Goal: Task Accomplishment & Management: Complete application form

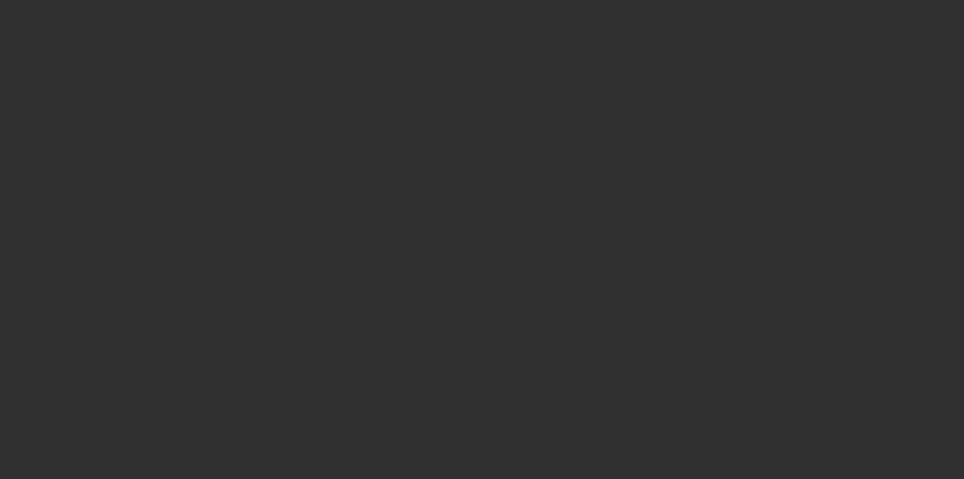
select select "10"
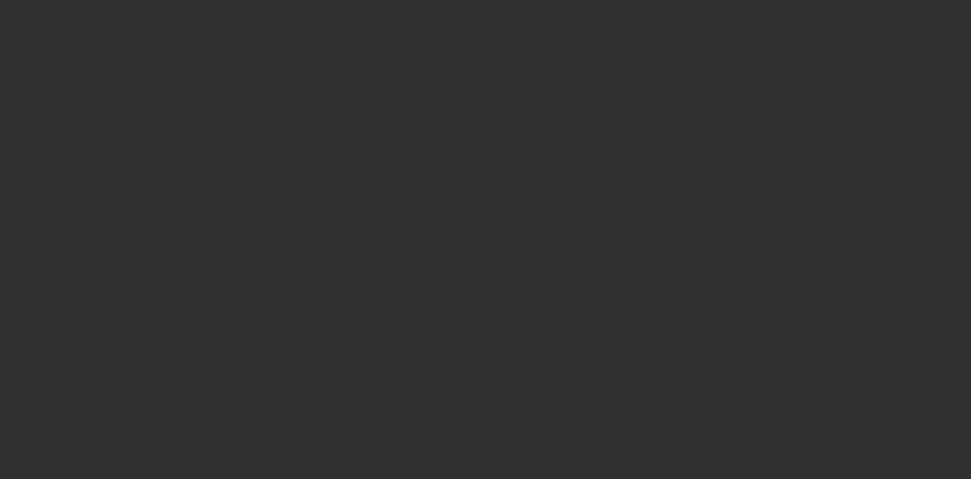
select select "10"
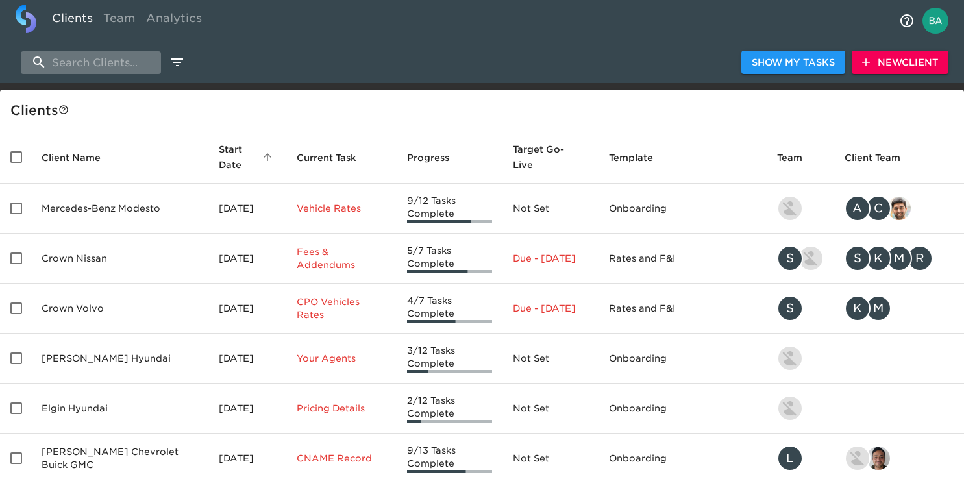
click at [82, 72] on input "search" at bounding box center [91, 62] width 140 height 23
type input "a"
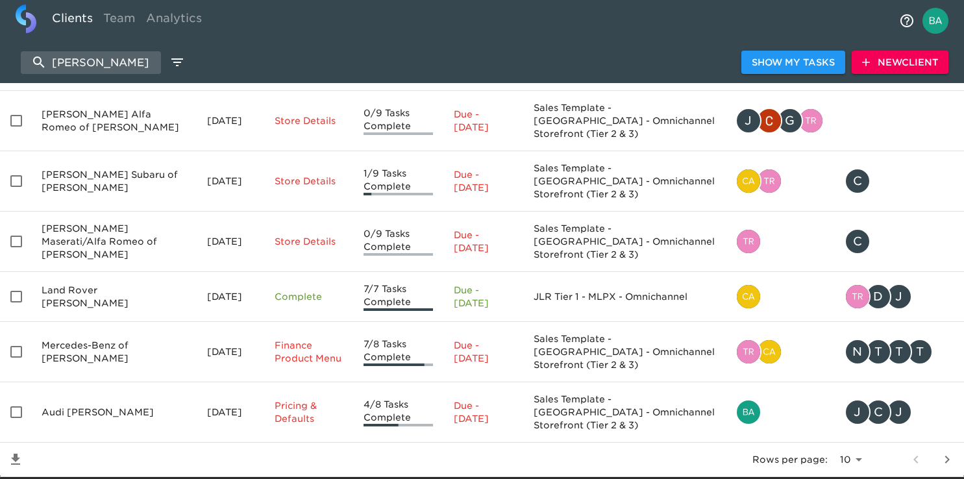
scroll to position [353, 0]
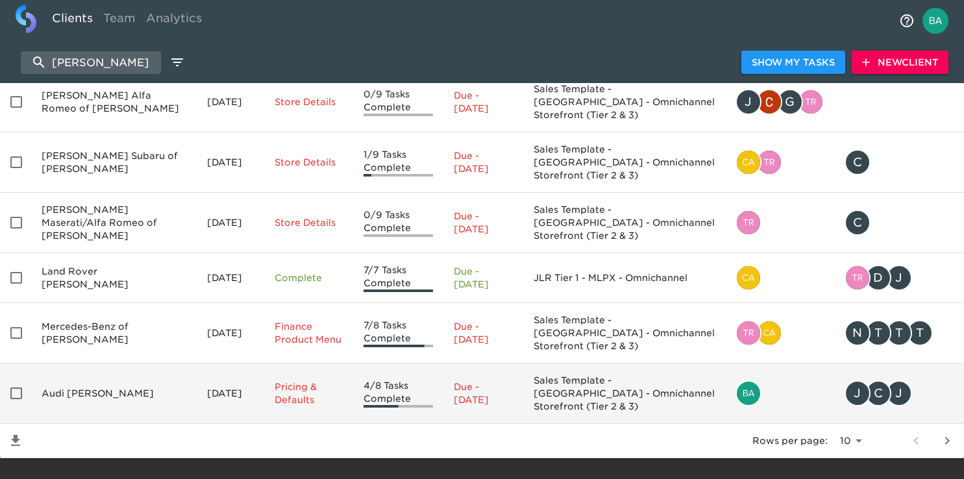
type input "[PERSON_NAME]"
click at [77, 378] on td "Audi [PERSON_NAME]" at bounding box center [113, 393] width 165 height 60
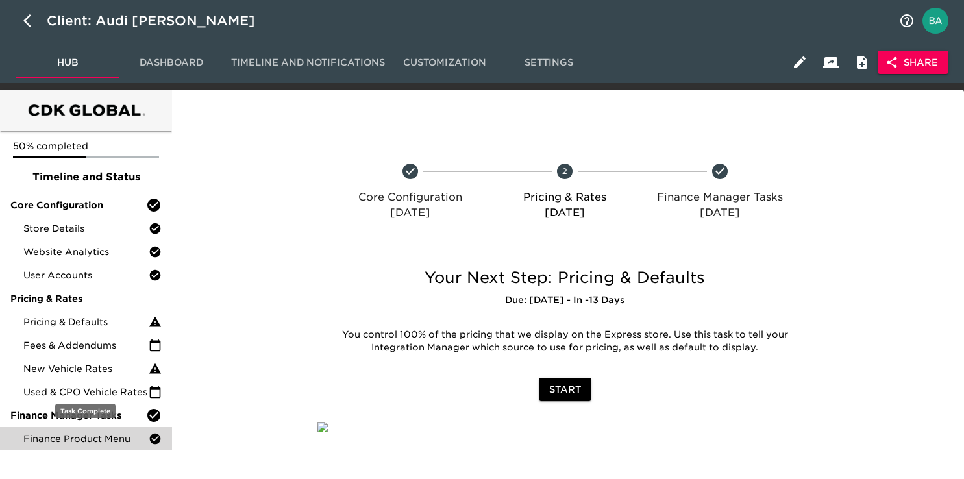
click at [67, 439] on span "Finance Product Menu" at bounding box center [85, 438] width 125 height 13
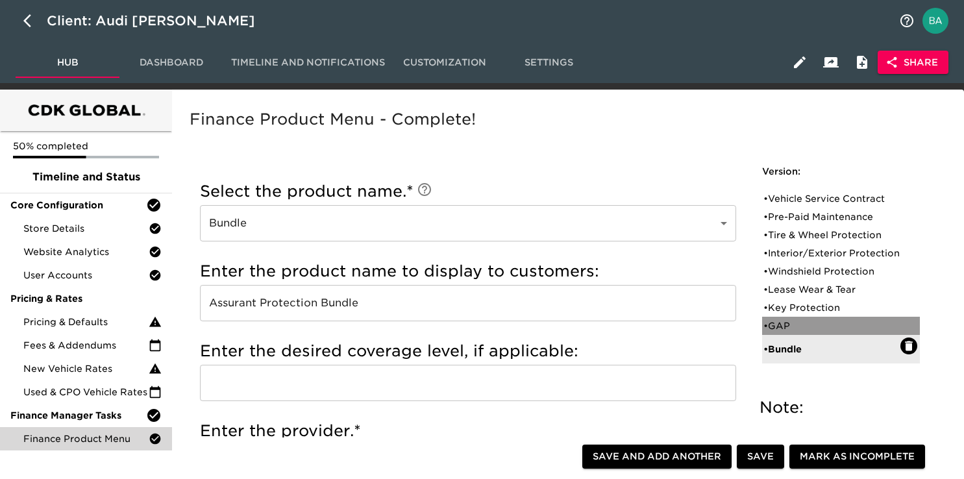
click at [781, 332] on div "• GAP" at bounding box center [831, 325] width 137 height 13
type input "GAP"
type input "Gap Insurance"
radio input "false"
radio input "true"
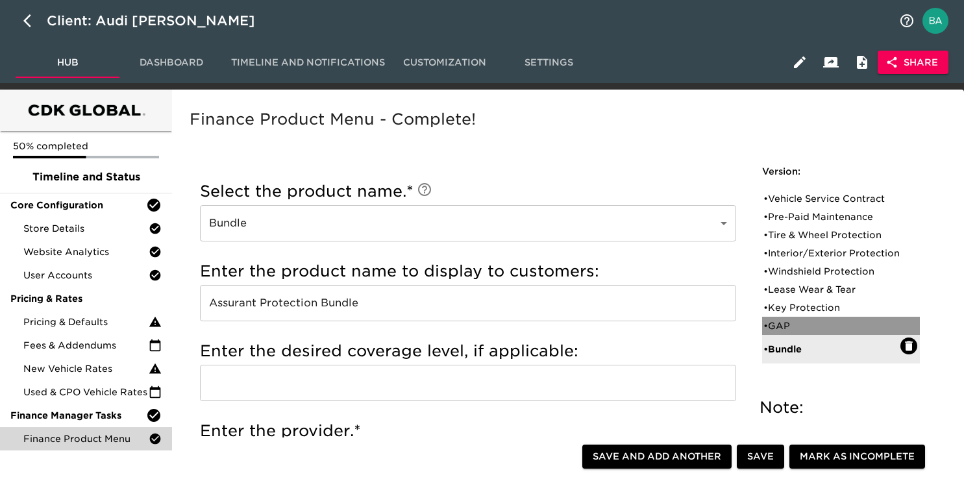
checkbox input "true"
radio input "true"
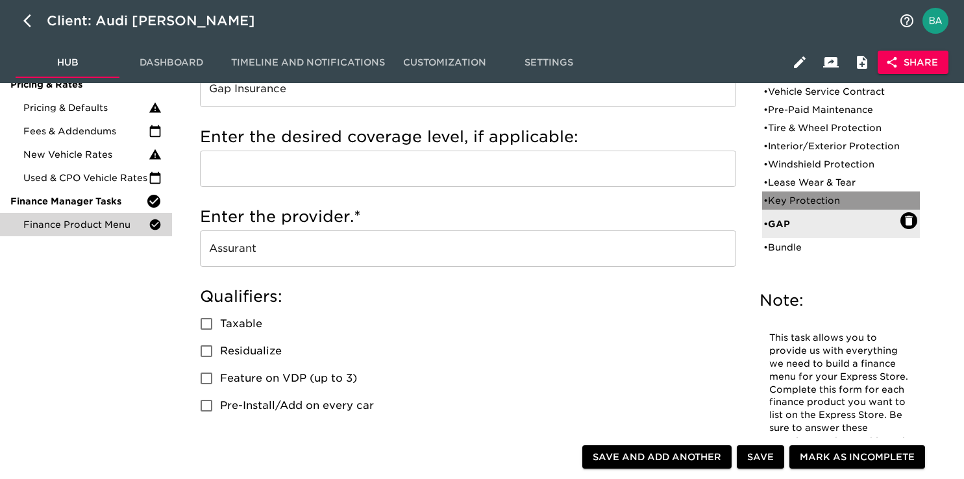
click at [803, 207] on div "• Key Protection" at bounding box center [831, 200] width 137 height 13
type input "Key Protection"
type input "Key Replacement"
radio input "true"
radio input "false"
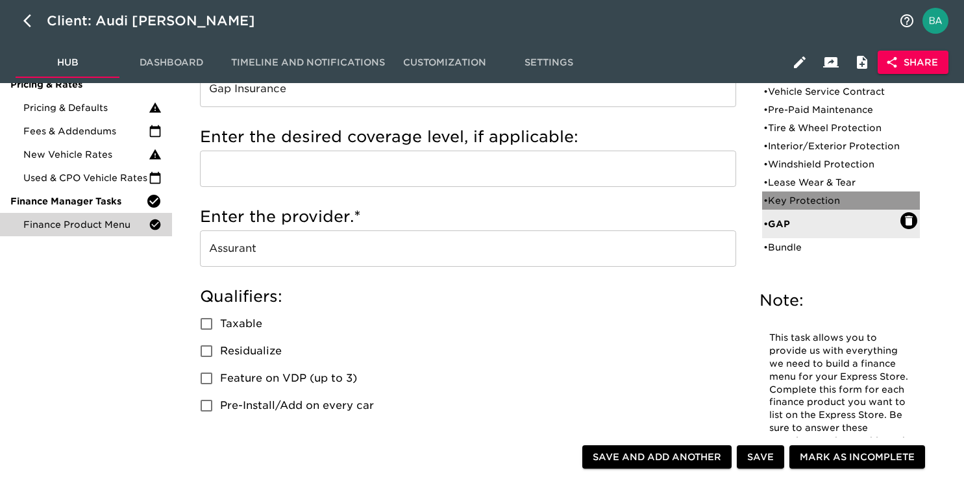
checkbox input "false"
radio input "true"
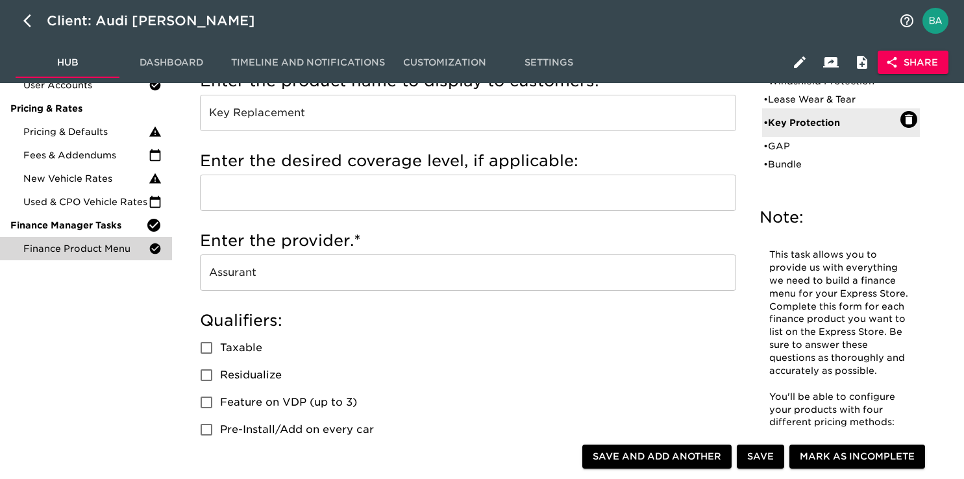
scroll to position [136, 0]
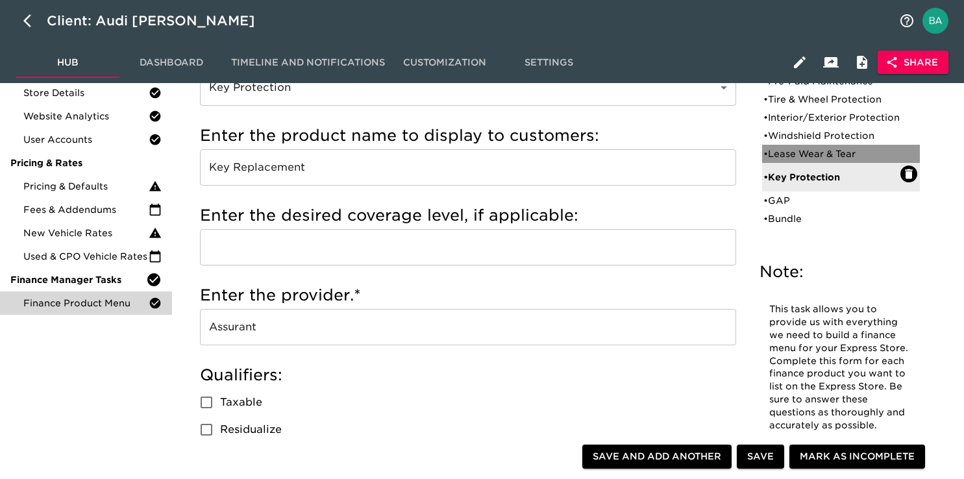
click at [787, 160] on div "• Lease Wear & Tear" at bounding box center [831, 153] width 137 height 13
type input "Lease Wear & Tear"
type input "Lease Wear and Tear"
type input "Audi Term Protection"
radio input "false"
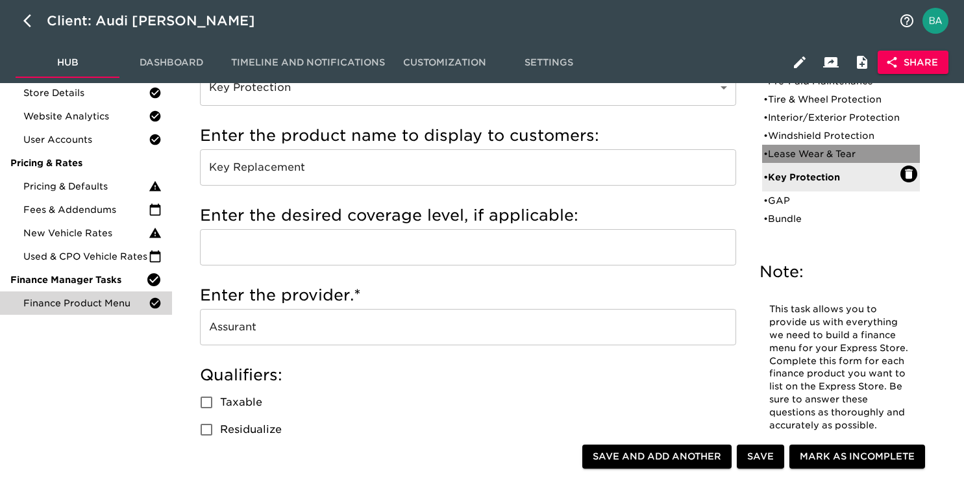
radio input "true"
checkbox input "true"
radio input "true"
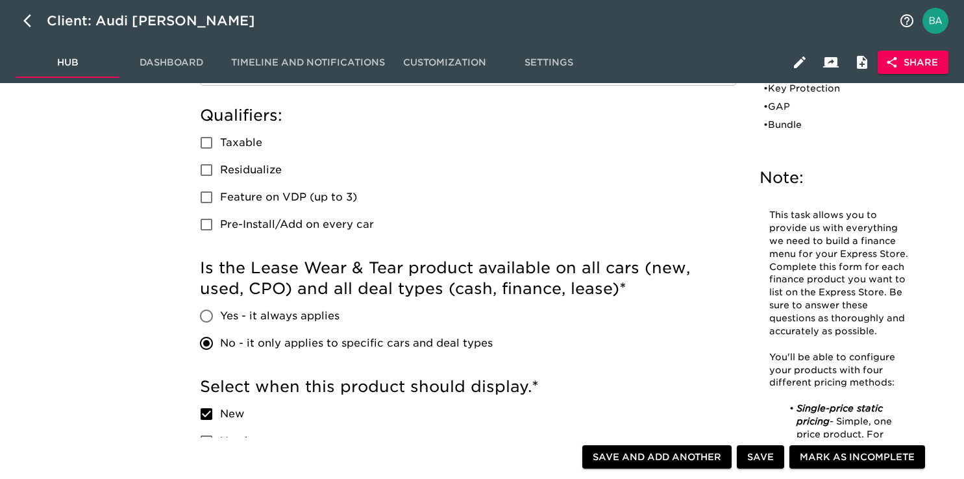
scroll to position [0, 0]
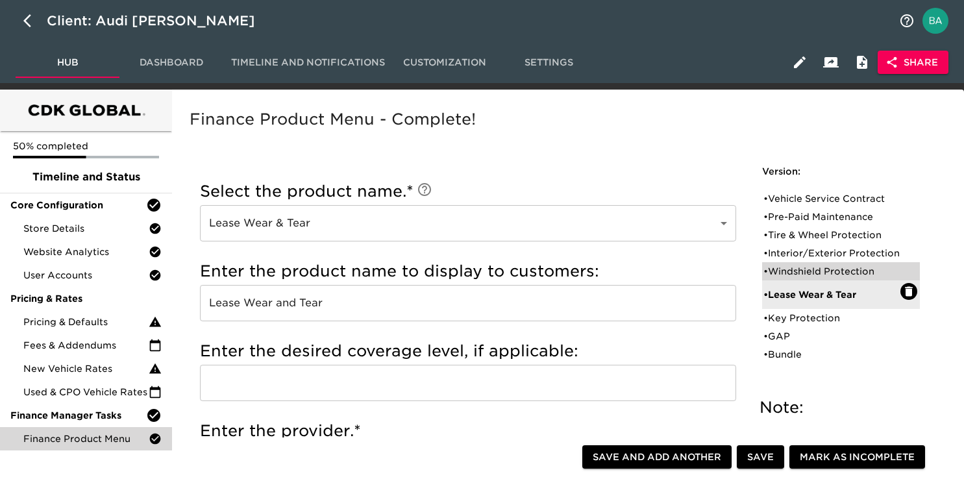
click at [802, 278] on div "• Windshield Protection" at bounding box center [831, 271] width 137 height 13
type input "Windshield Protection"
type input "Windshield Replacement and Repair"
type input "PAC Windshield"
radio input "true"
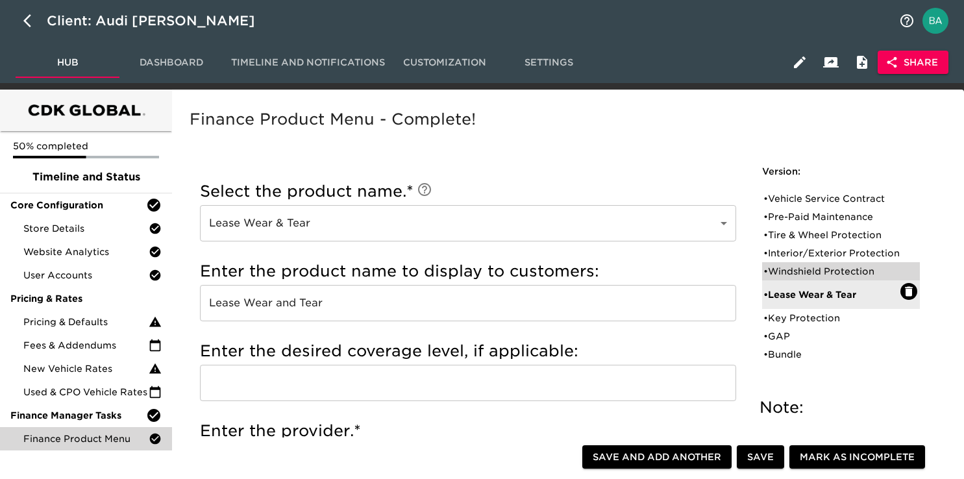
radio input "false"
checkbox input "false"
radio input "true"
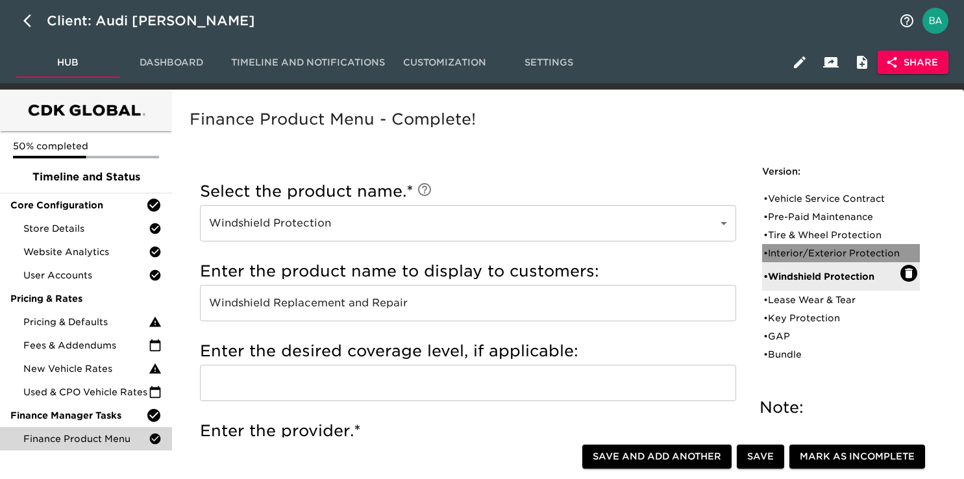
click at [800, 260] on div "• Interior/Exterior Protection" at bounding box center [831, 253] width 137 height 13
type input "Interior/Exterior Protection"
type input "Cilajet"
type input "Assurant"
radio input "true"
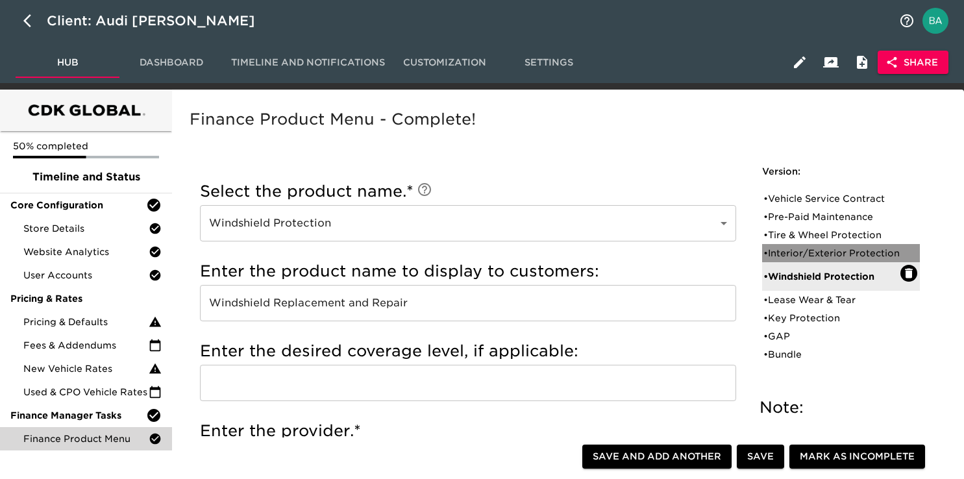
radio input "true"
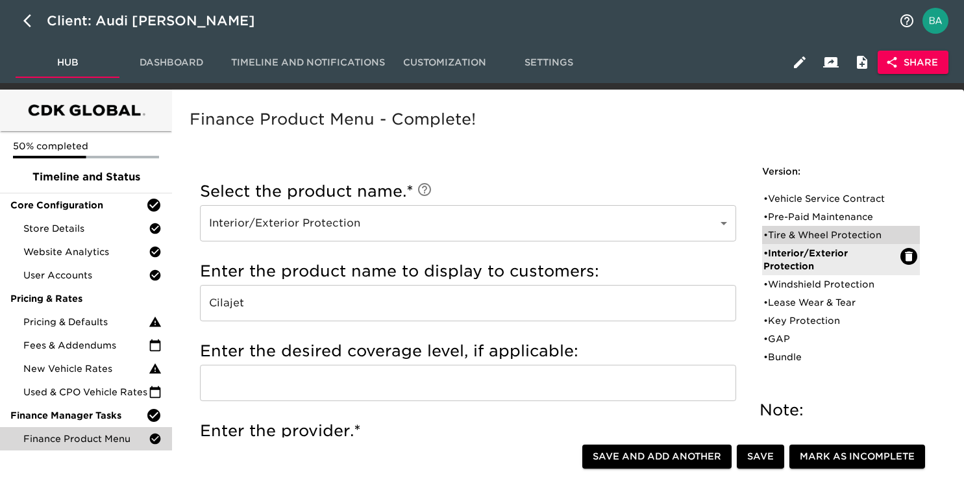
click at [795, 236] on div "• Tire & Wheel Protection" at bounding box center [831, 234] width 137 height 13
type input "Tire & Wheel Protection"
type input "AVC Tire and Rim"
radio input "true"
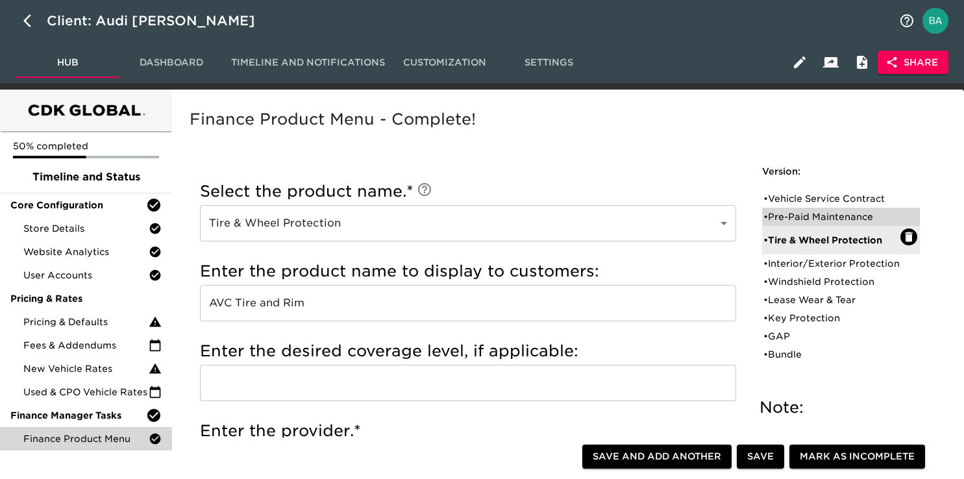
click at [816, 221] on div "• Pre-Paid Maintenance" at bounding box center [831, 216] width 137 height 13
type input "Pre-Paid Maintenance"
type input "Audi Care"
type input "Audi"
radio input "true"
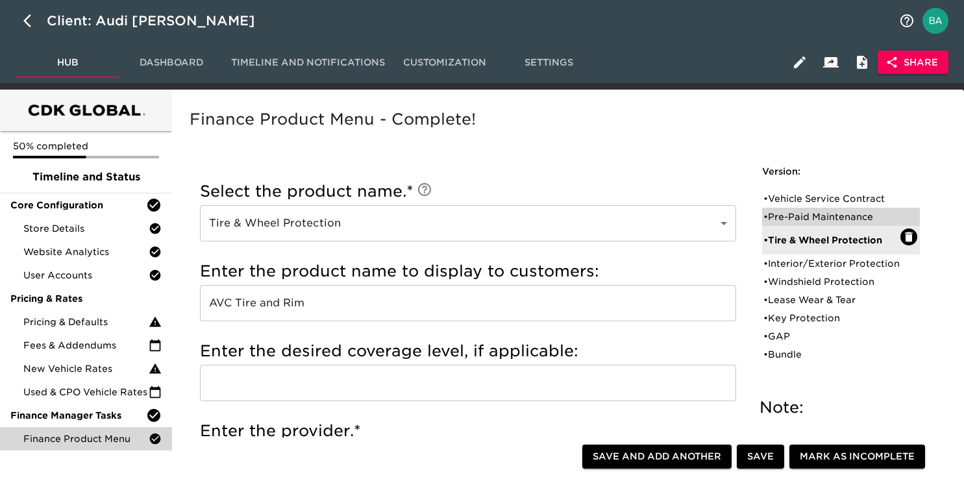
radio input "true"
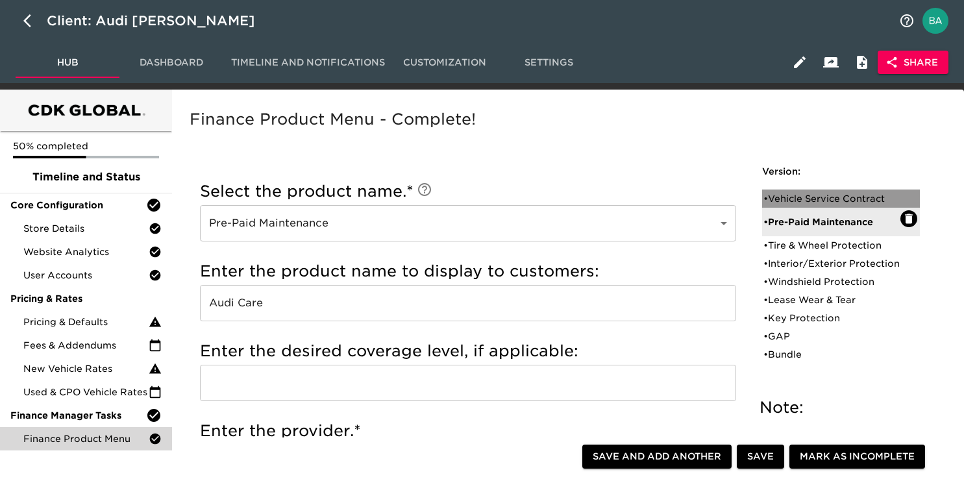
click at [835, 197] on div "• Vehicle Service Contract" at bounding box center [831, 198] width 137 height 13
type input "Vehicle Service Contract"
type input "AVC Vehicle Service Contract"
type input "Assurant"
radio input "true"
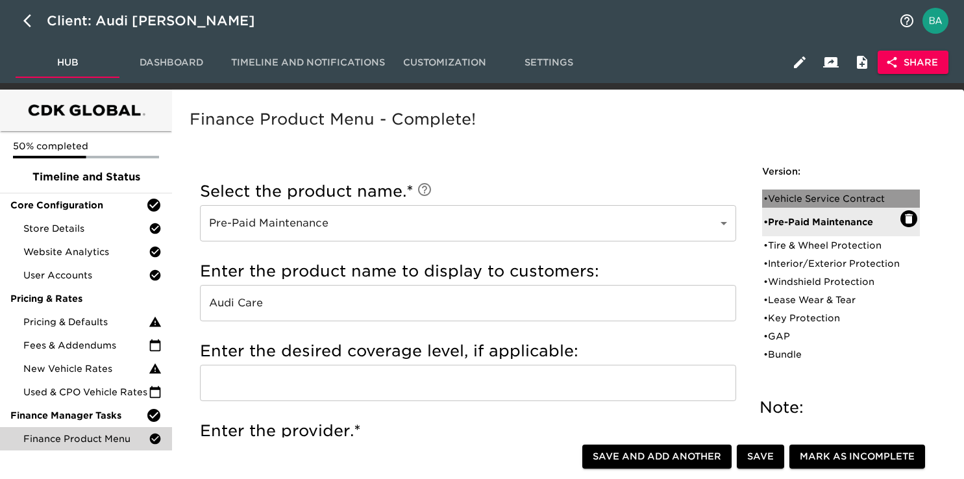
radio input "true"
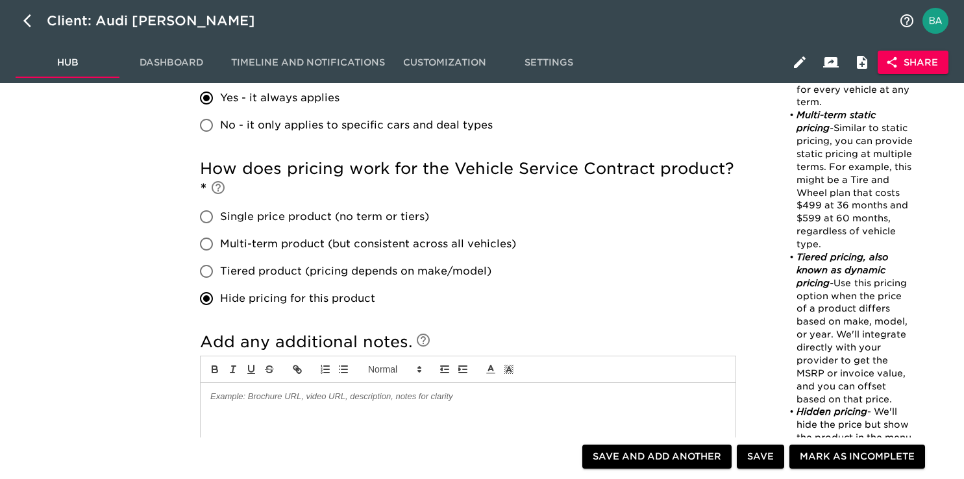
scroll to position [622, 0]
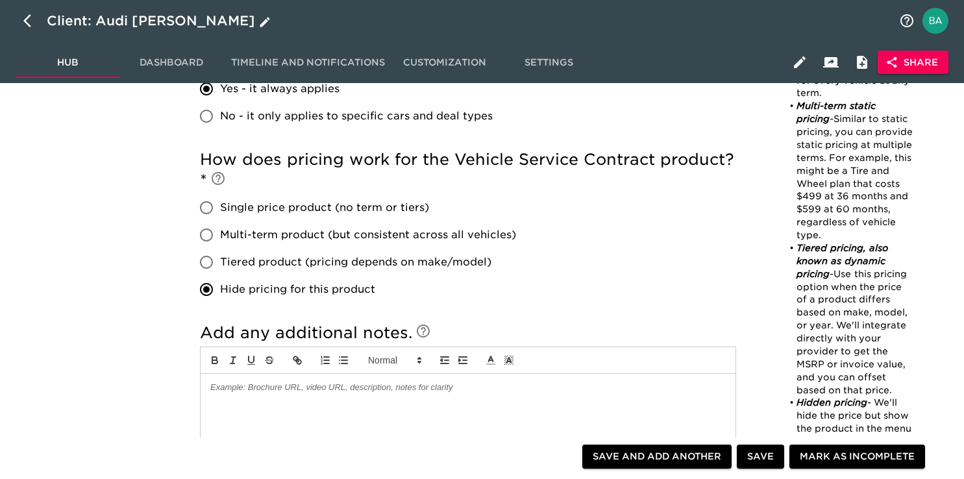
click at [23, 18] on icon "button" at bounding box center [31, 21] width 16 height 16
select select "10"
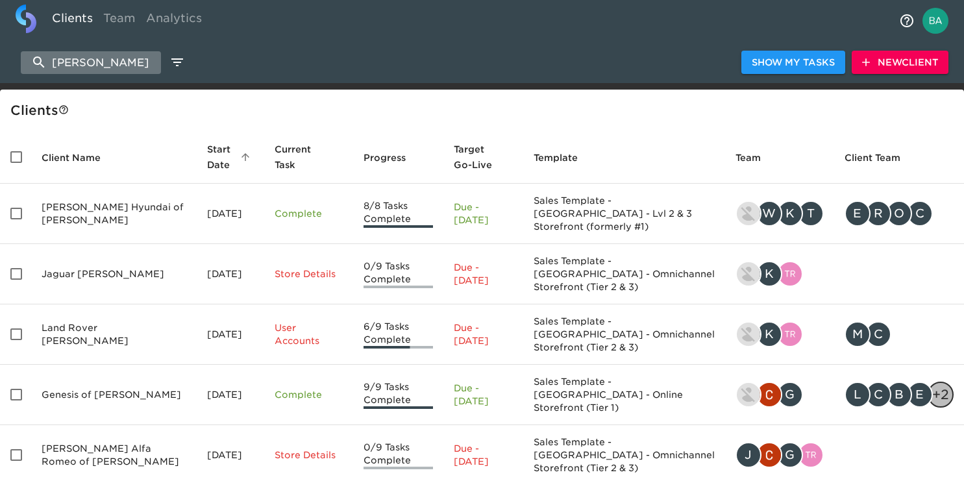
click at [88, 64] on input "[PERSON_NAME]" at bounding box center [91, 62] width 140 height 23
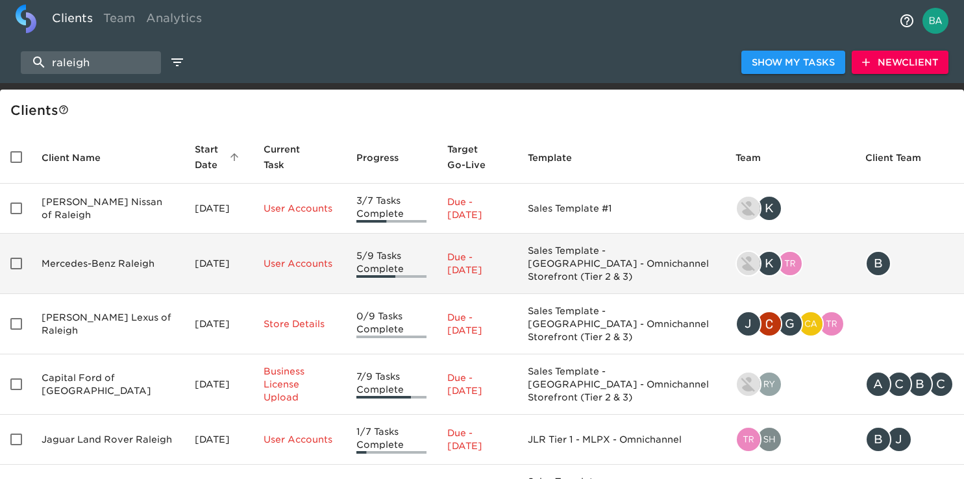
scroll to position [80, 0]
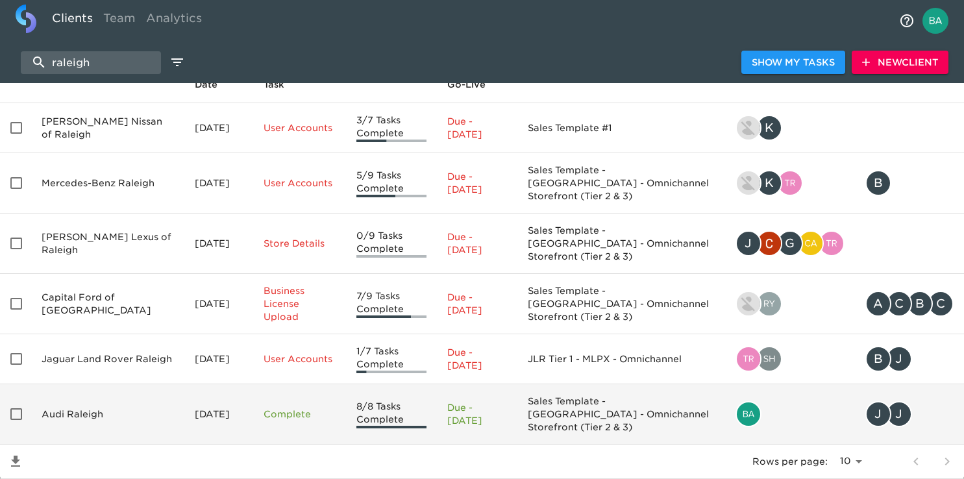
type input "raleigh"
click at [70, 384] on td "Audi Raleigh" at bounding box center [107, 414] width 153 height 60
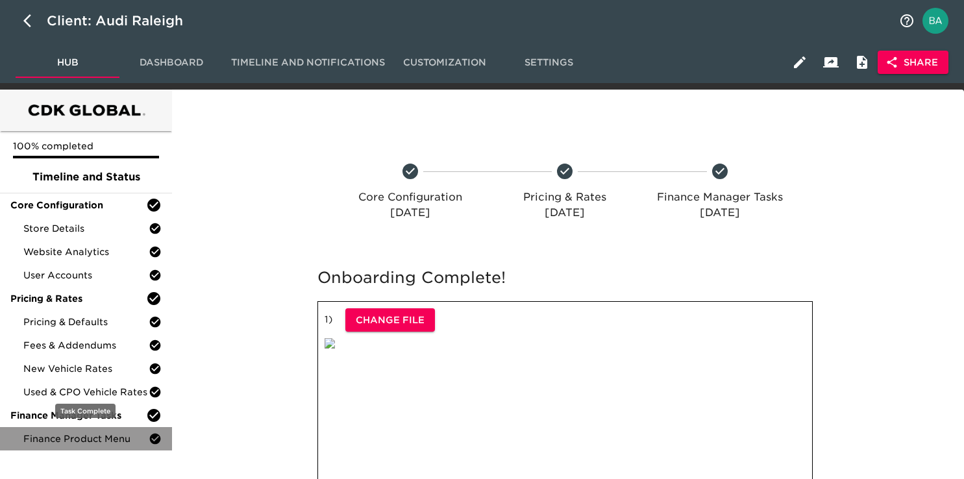
click at [67, 434] on span "Finance Product Menu" at bounding box center [85, 438] width 125 height 13
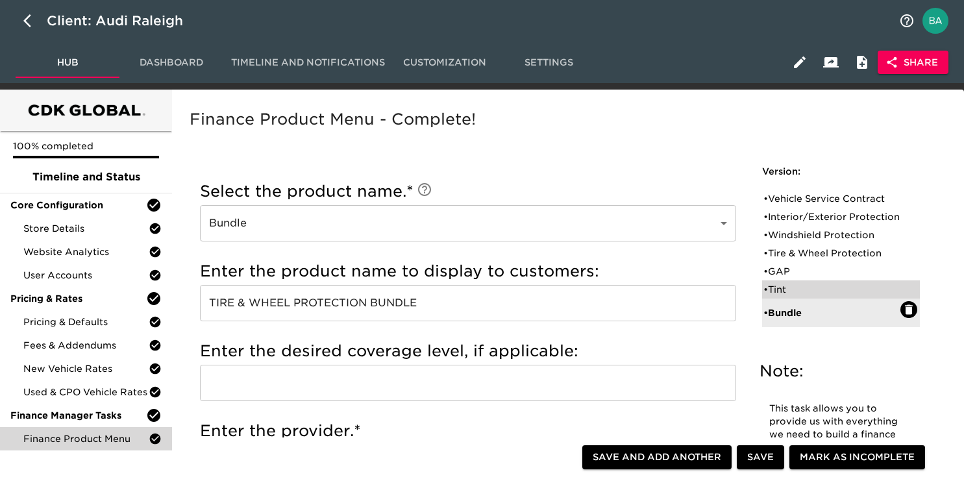
click at [781, 296] on div "• Tint" at bounding box center [831, 289] width 137 height 13
type input "Tint"
type input "WINDOW TINT"
type input "TVP AUTO"
radio input "true"
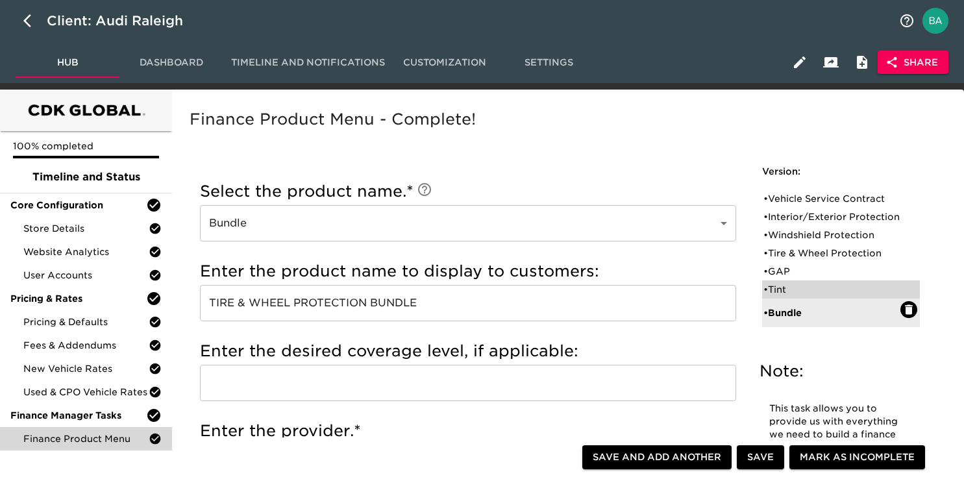
radio input "true"
radio input "false"
type input "499"
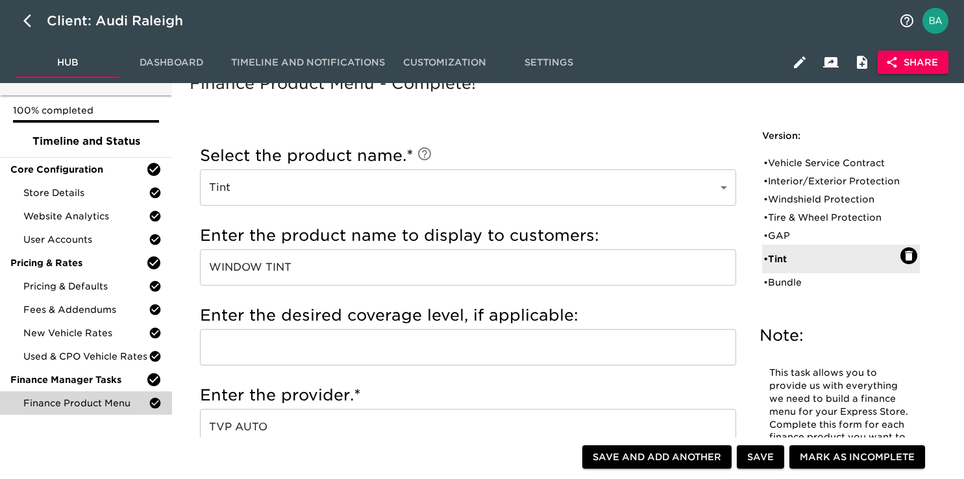
scroll to position [20, 0]
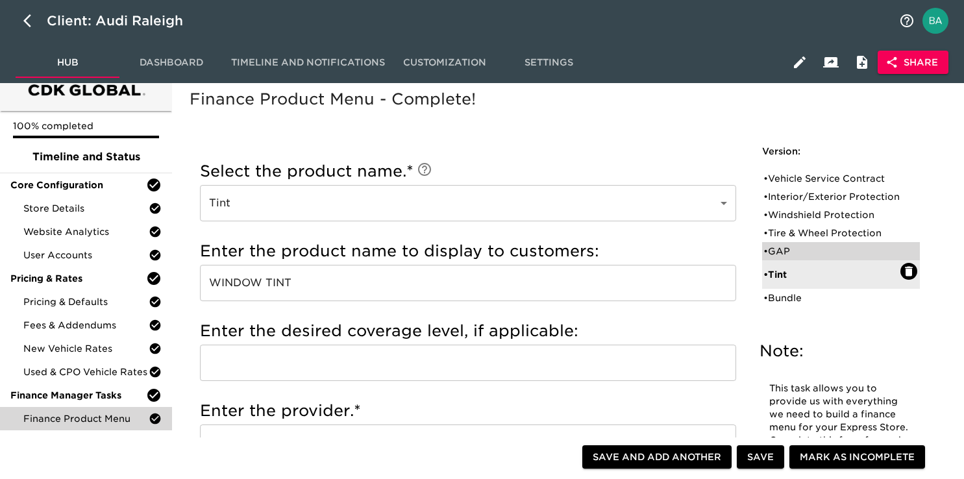
click at [778, 258] on div "• GAP" at bounding box center [831, 251] width 137 height 13
type input "GAP"
type input "ASSURANT"
radio input "true"
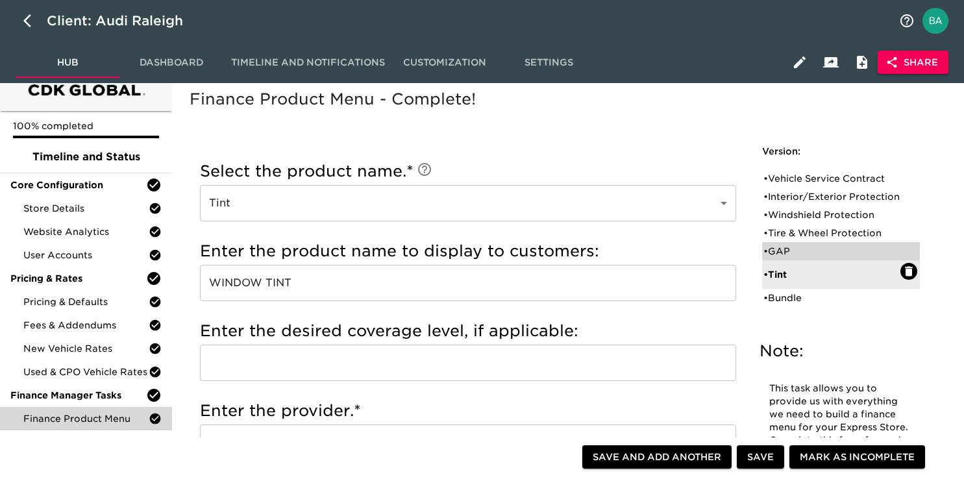
radio input "true"
type input "1195"
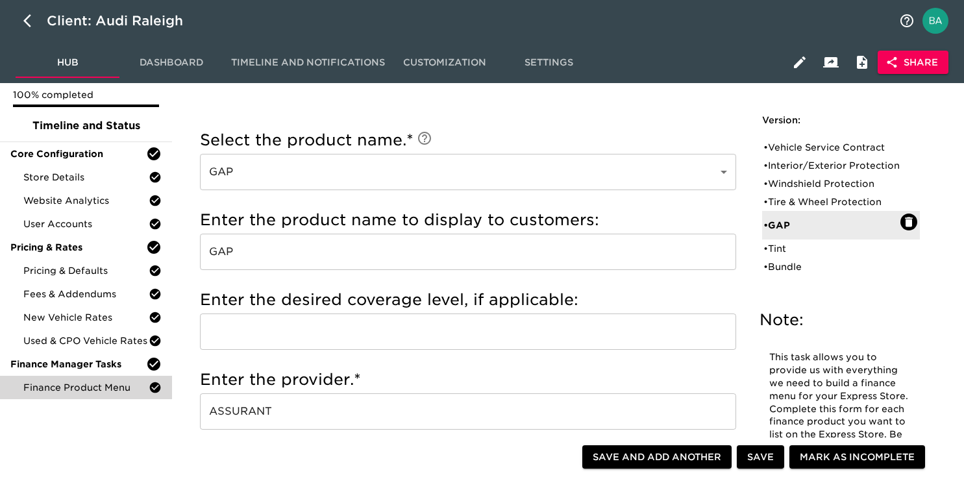
scroll to position [0, 0]
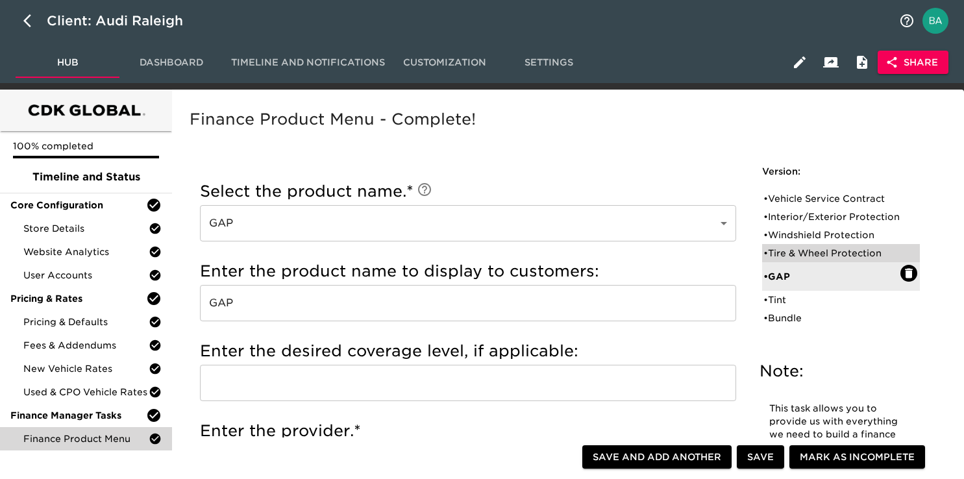
click at [815, 260] on div "• Tire & Wheel Protection" at bounding box center [831, 253] width 137 height 13
type input "Tire & Wheel Protection"
type input "Assurant"
radio input "true"
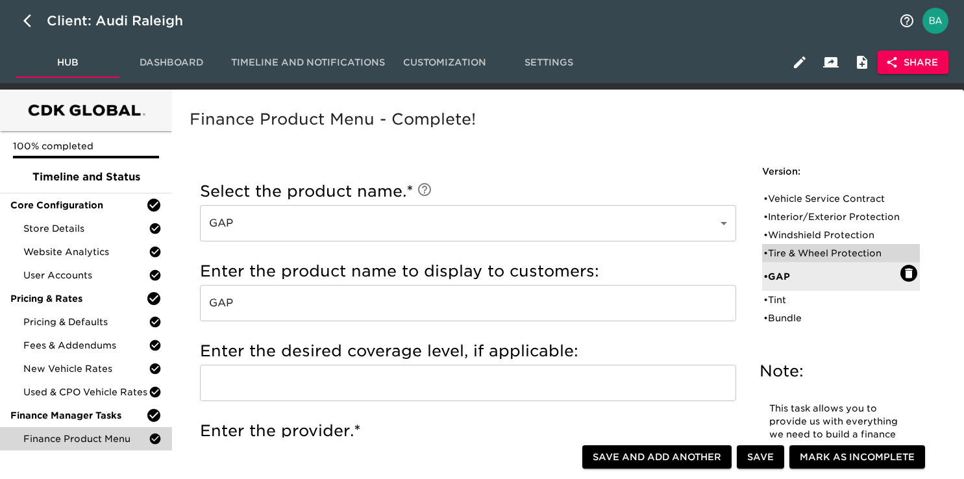
radio input "false"
radio input "true"
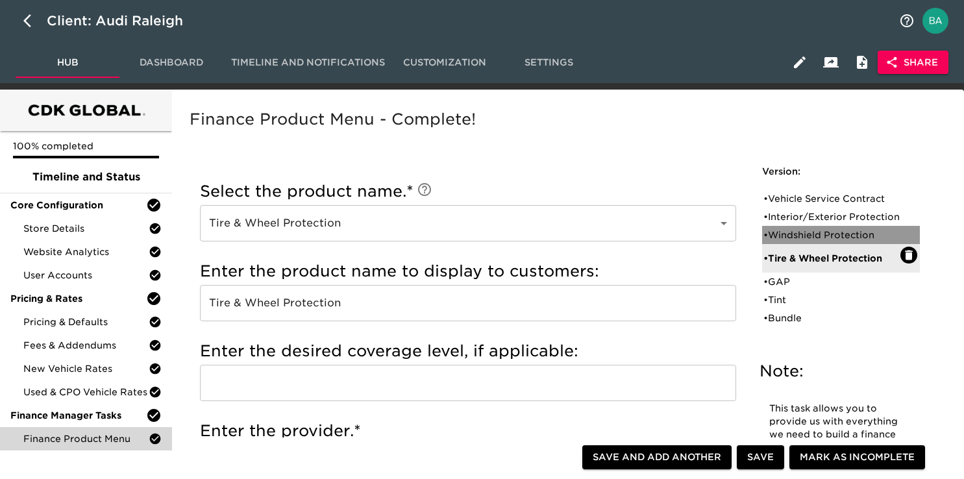
click at [800, 241] on div "• Windshield Protection" at bounding box center [831, 234] width 137 height 13
type input "Windshield Protection"
type input "PAC WINDSHIELD"
type input "PARTNERS ALLIANCE CORPORATION"
radio input "true"
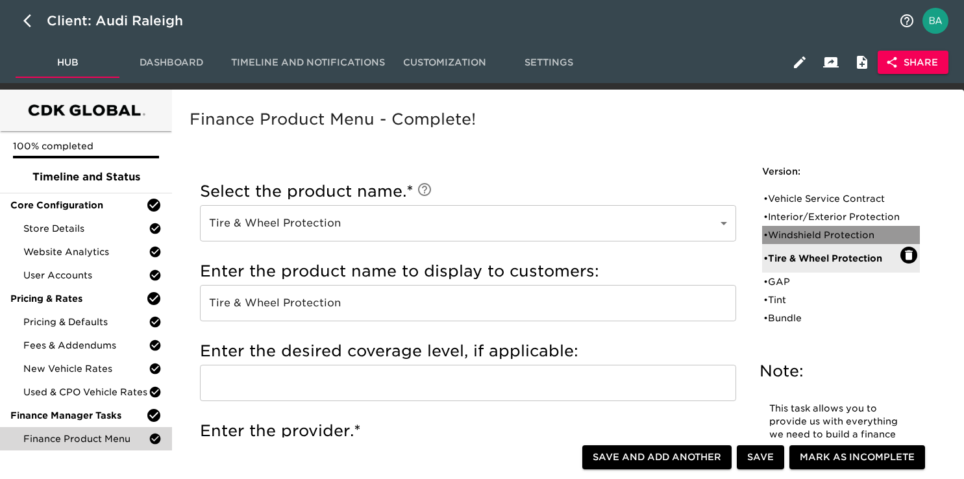
radio input "true"
radio input "false"
type input "1450"
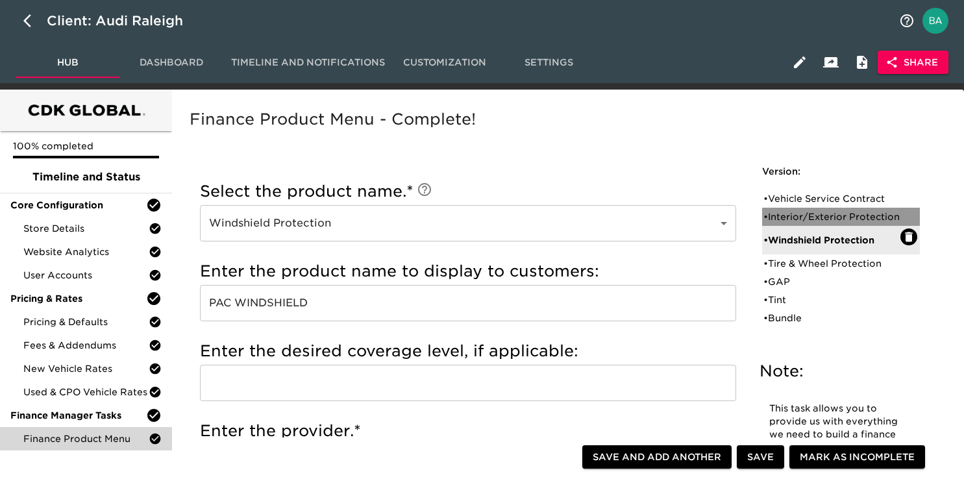
click at [815, 223] on div "• Interior/Exterior Protection" at bounding box center [831, 216] width 137 height 13
type input "Interior/Exterior Protection"
type input "APPEARANCE PROTECTION"
type input "ASSURANT"
radio input "true"
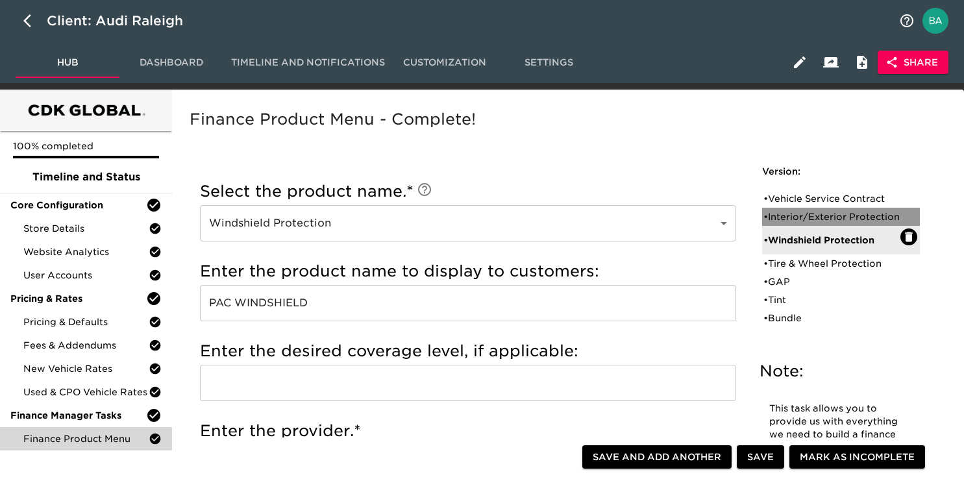
radio input "true"
type input "1644"
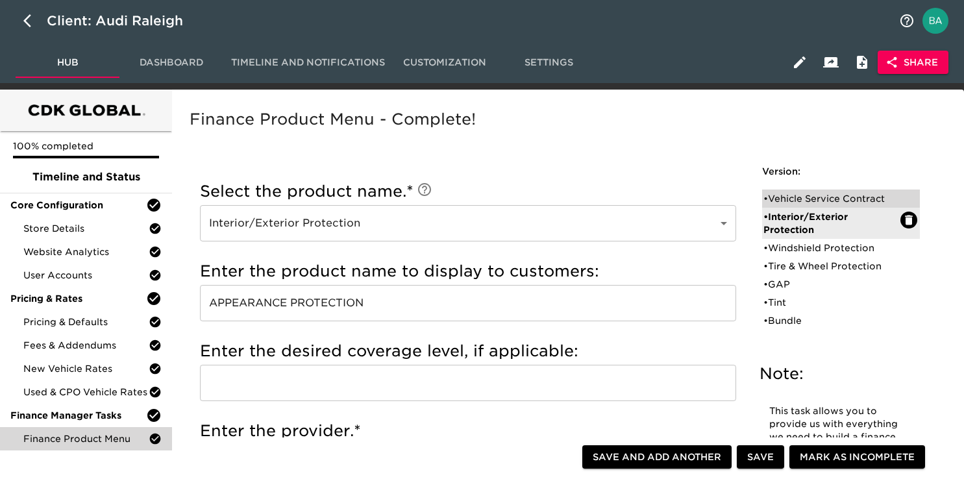
click at [771, 199] on div "• Vehicle Service Contract" at bounding box center [831, 198] width 137 height 13
type input "Vehicle Service Contract"
type input "AUDI VSC"
type input "PLATINUM"
type input "AUDI PURE PROTECTION"
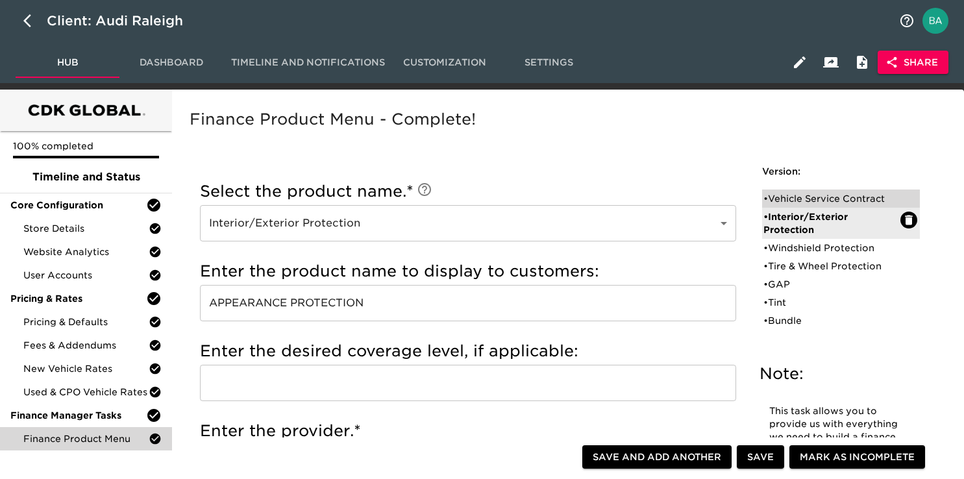
radio input "true"
radio input "false"
radio input "true"
type input "AU409B11"
radio input "true"
